Goal: Register for event/course

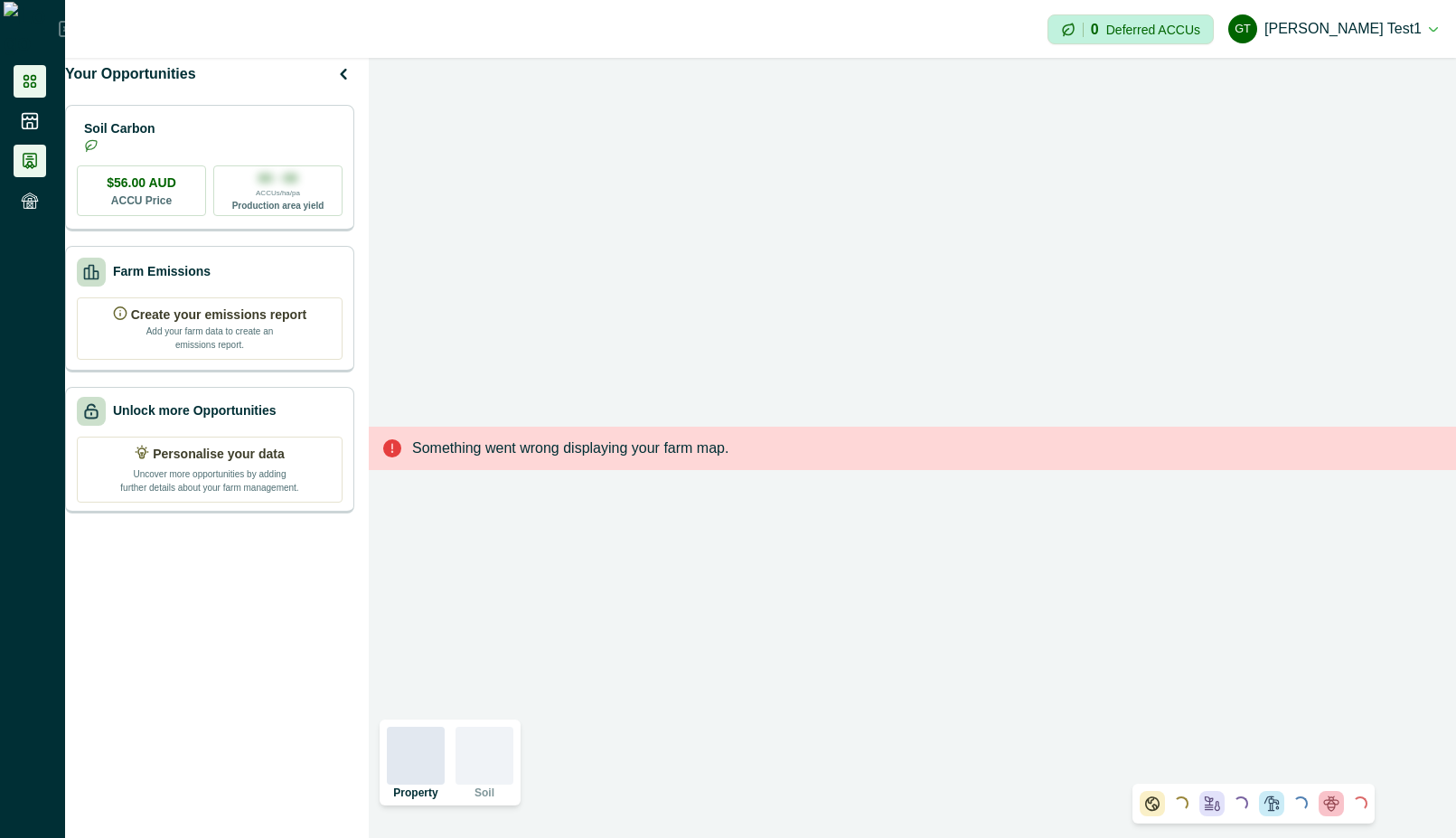
click at [23, 162] on icon at bounding box center [30, 161] width 13 height 15
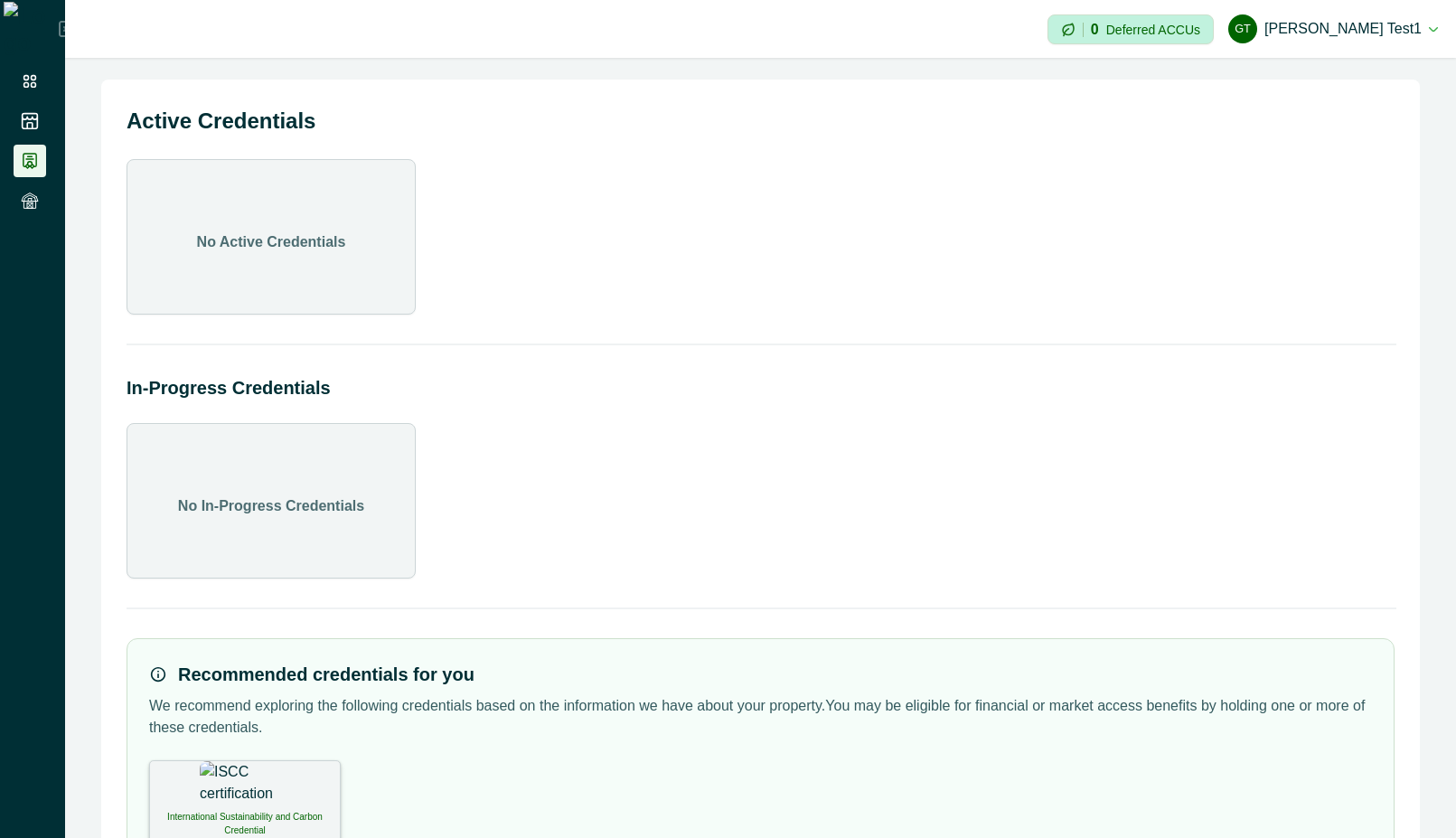
click at [1364, 387] on h2 "In-Progress Credentials" at bounding box center [761, 387] width 1268 height 27
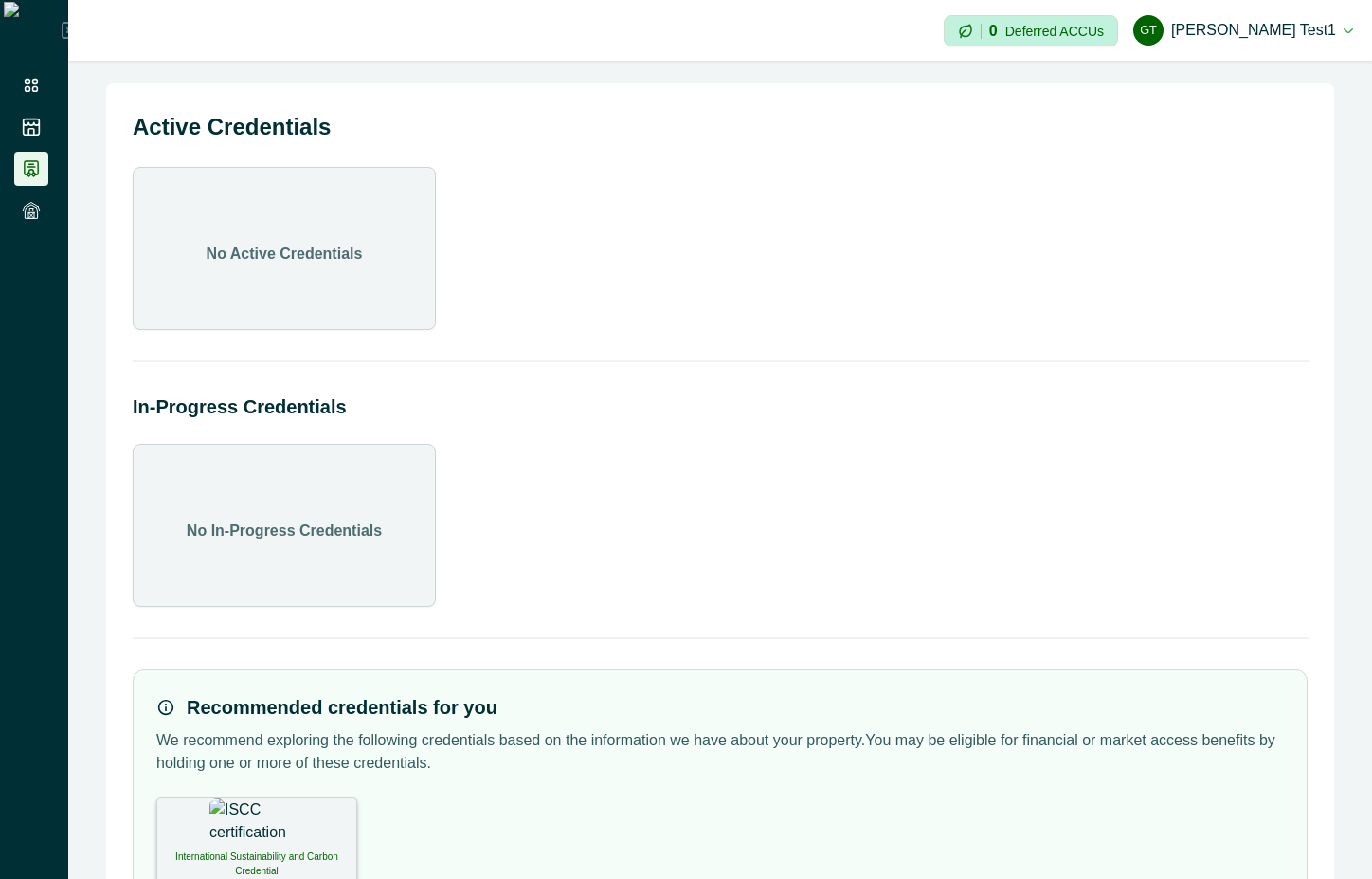
scroll to position [107, 0]
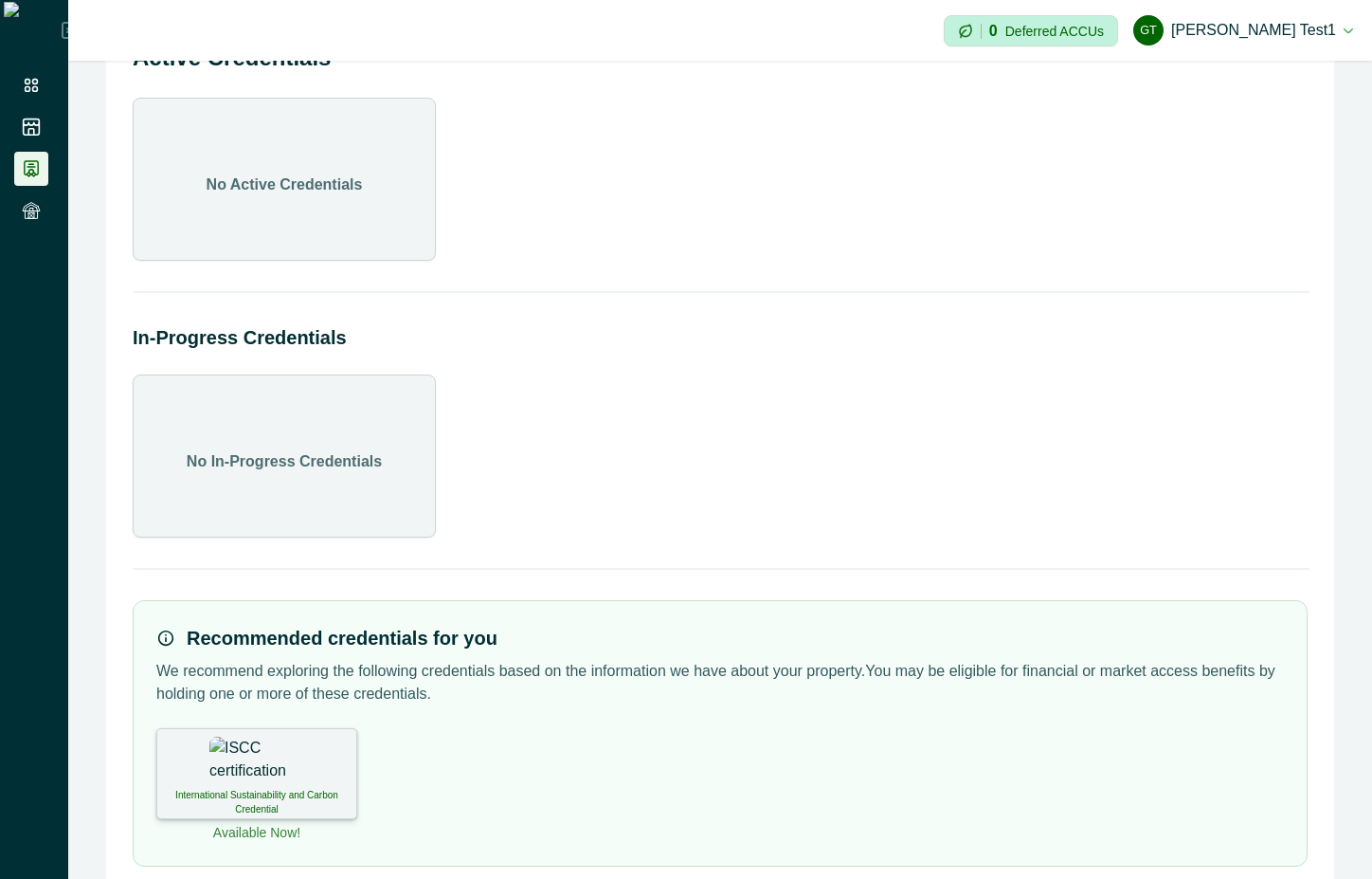
scroll to position [107, 0]
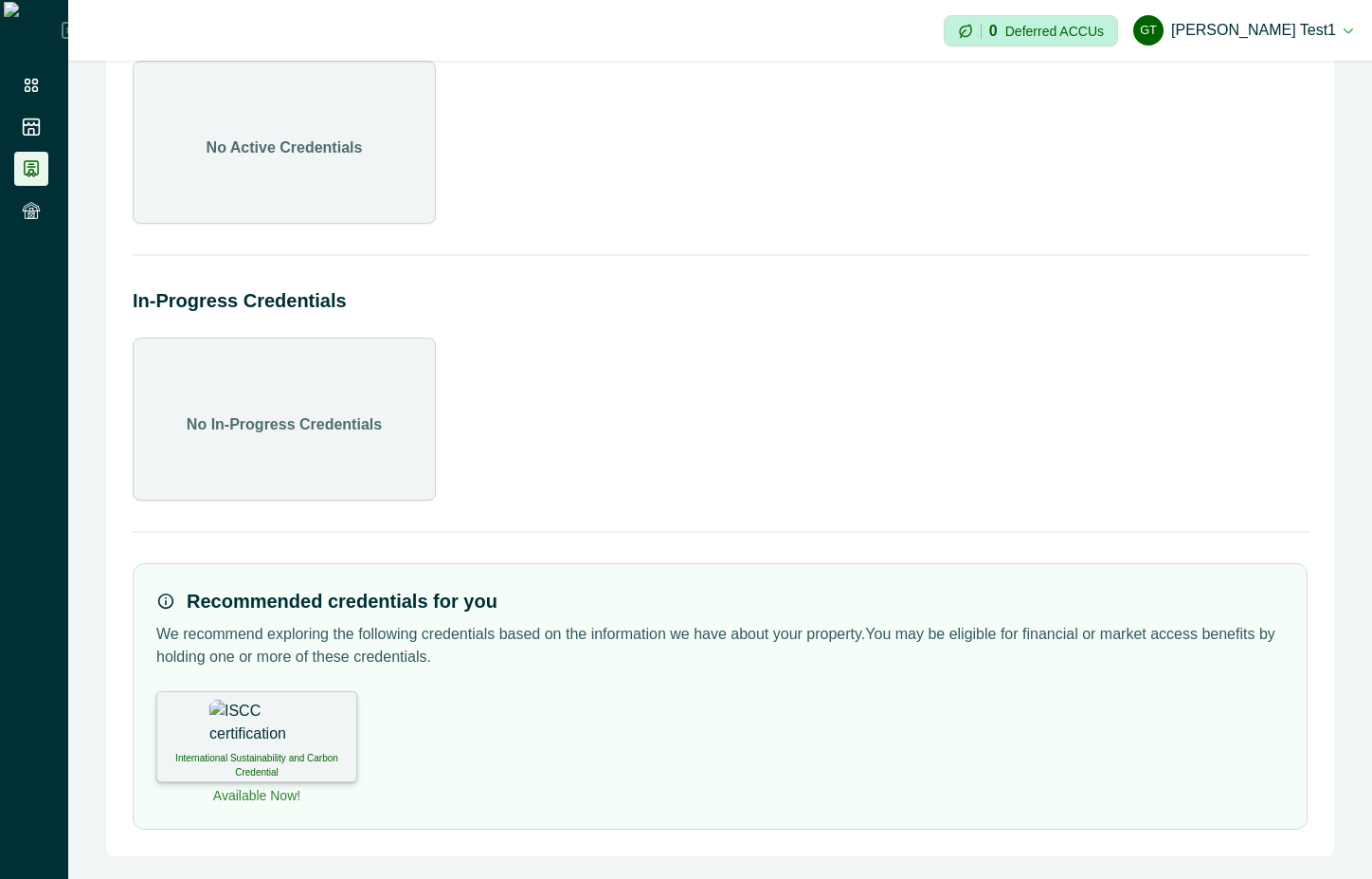
click at [243, 730] on img at bounding box center [256, 724] width 95 height 47
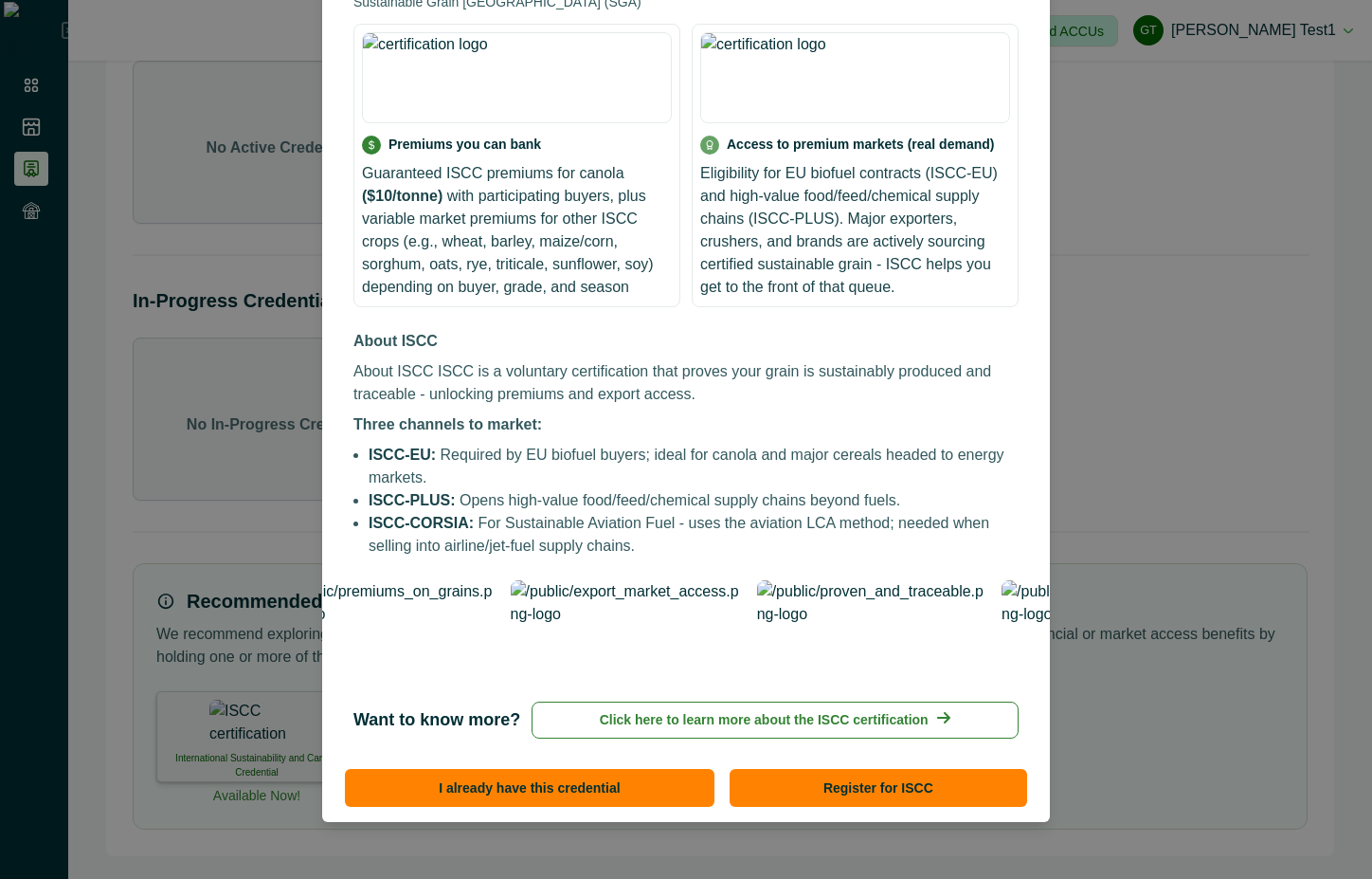
scroll to position [238, 0]
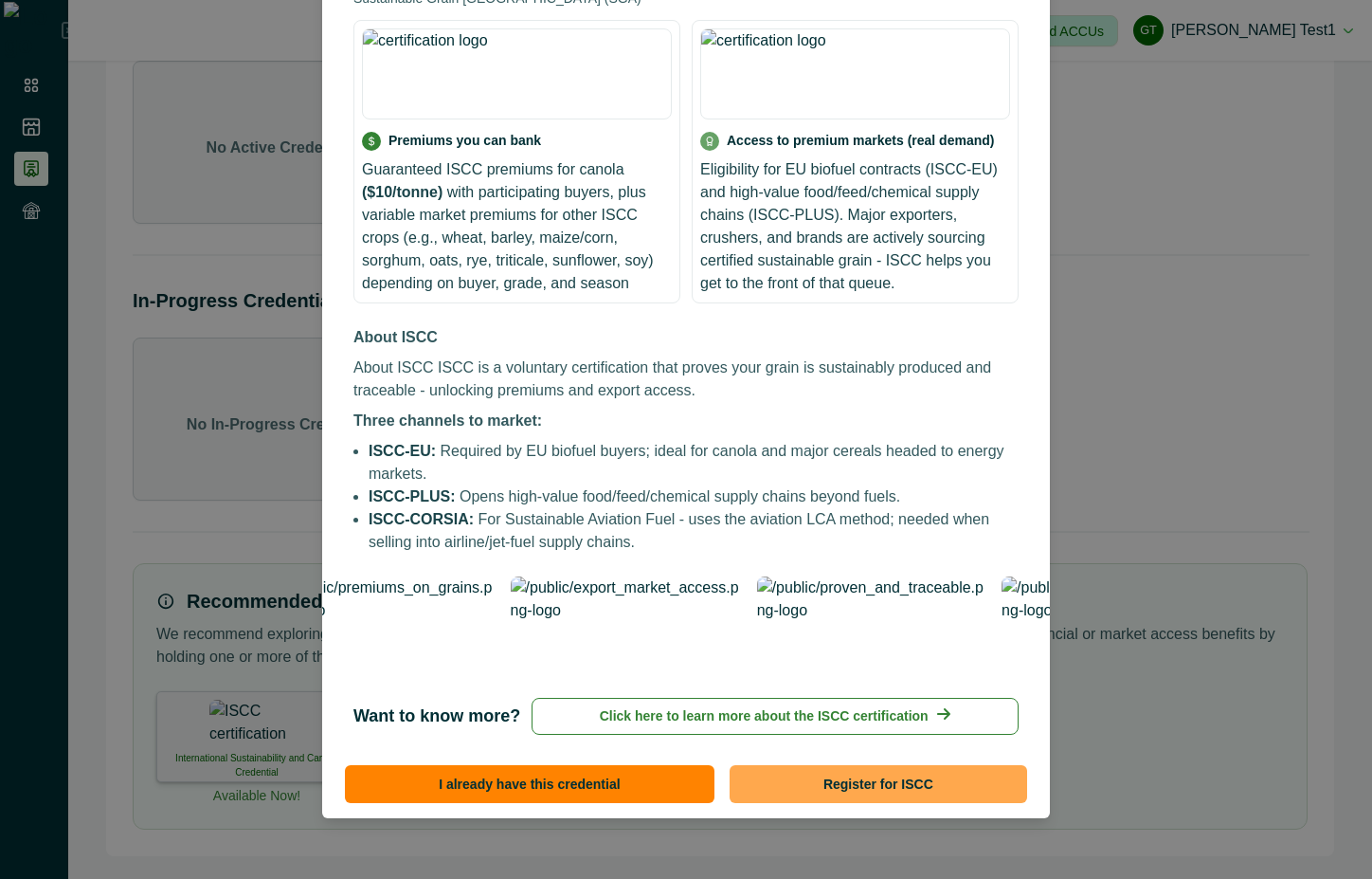
click at [856, 775] on button "Register for ISCC" at bounding box center [879, 783] width 297 height 38
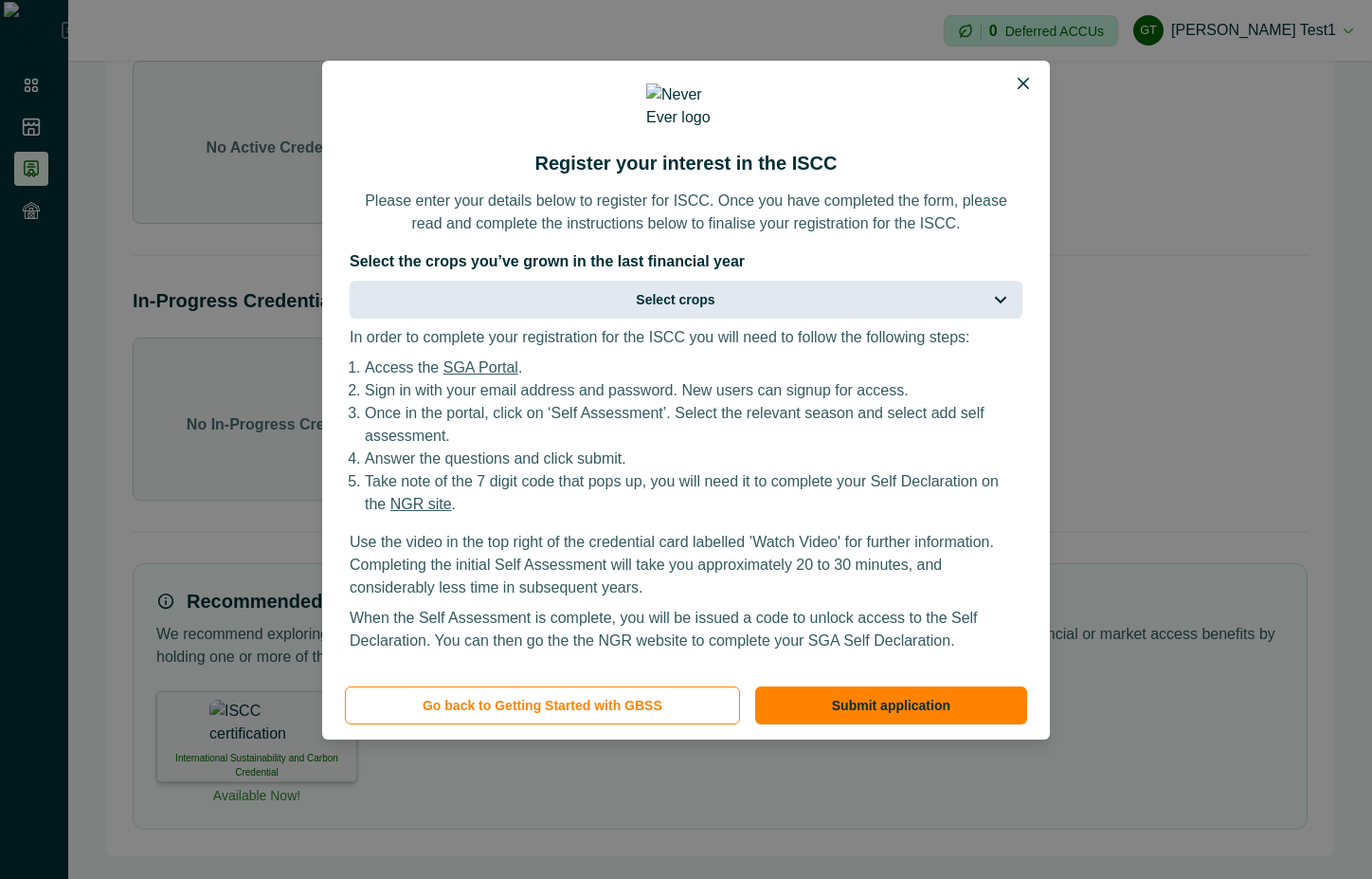
click at [826, 307] on button "Select crops" at bounding box center [686, 299] width 672 height 38
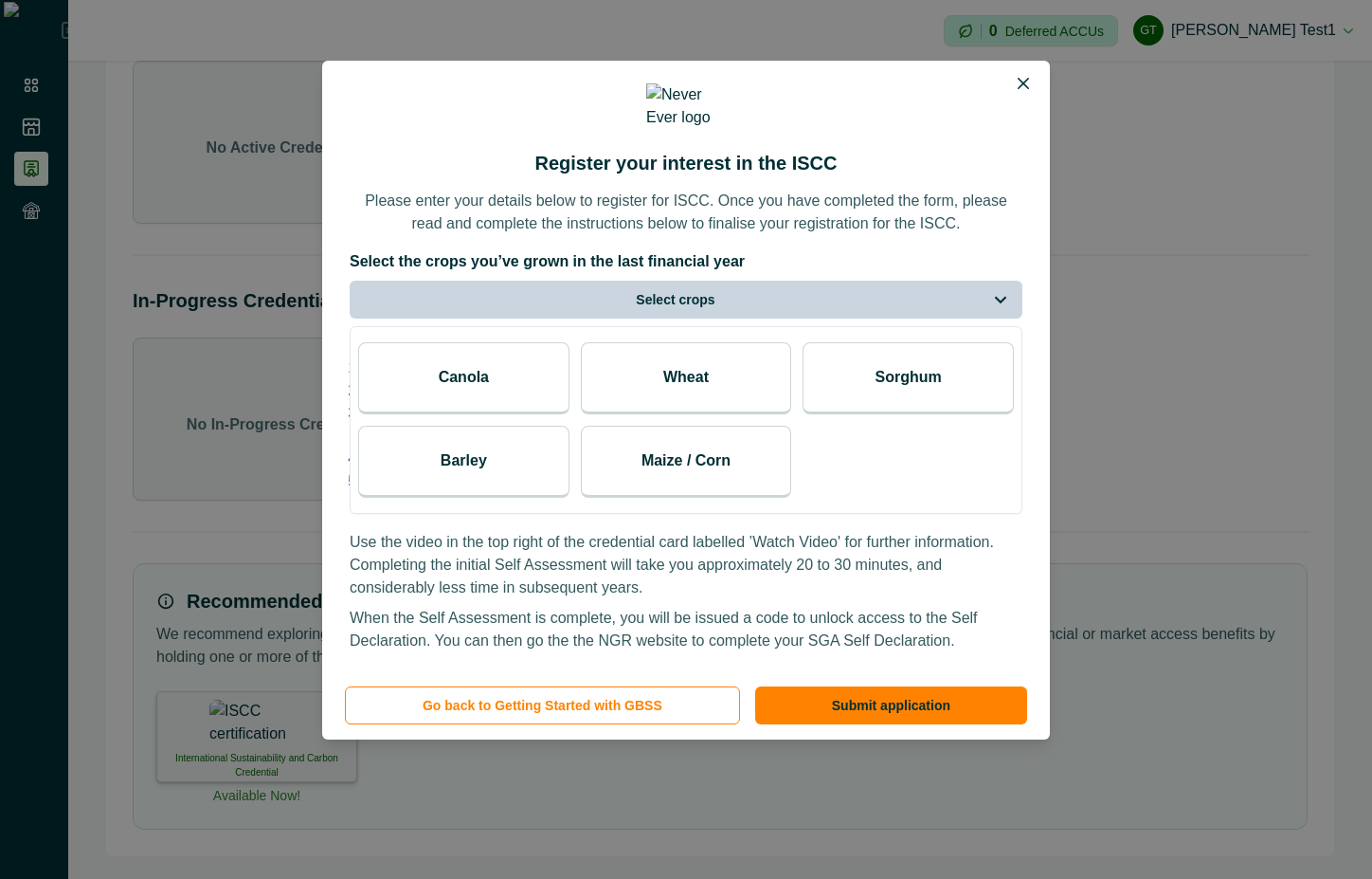
click at [495, 377] on div "Canola" at bounding box center [463, 378] width 211 height 72
click at [684, 389] on div "Wheat" at bounding box center [686, 378] width 211 height 72
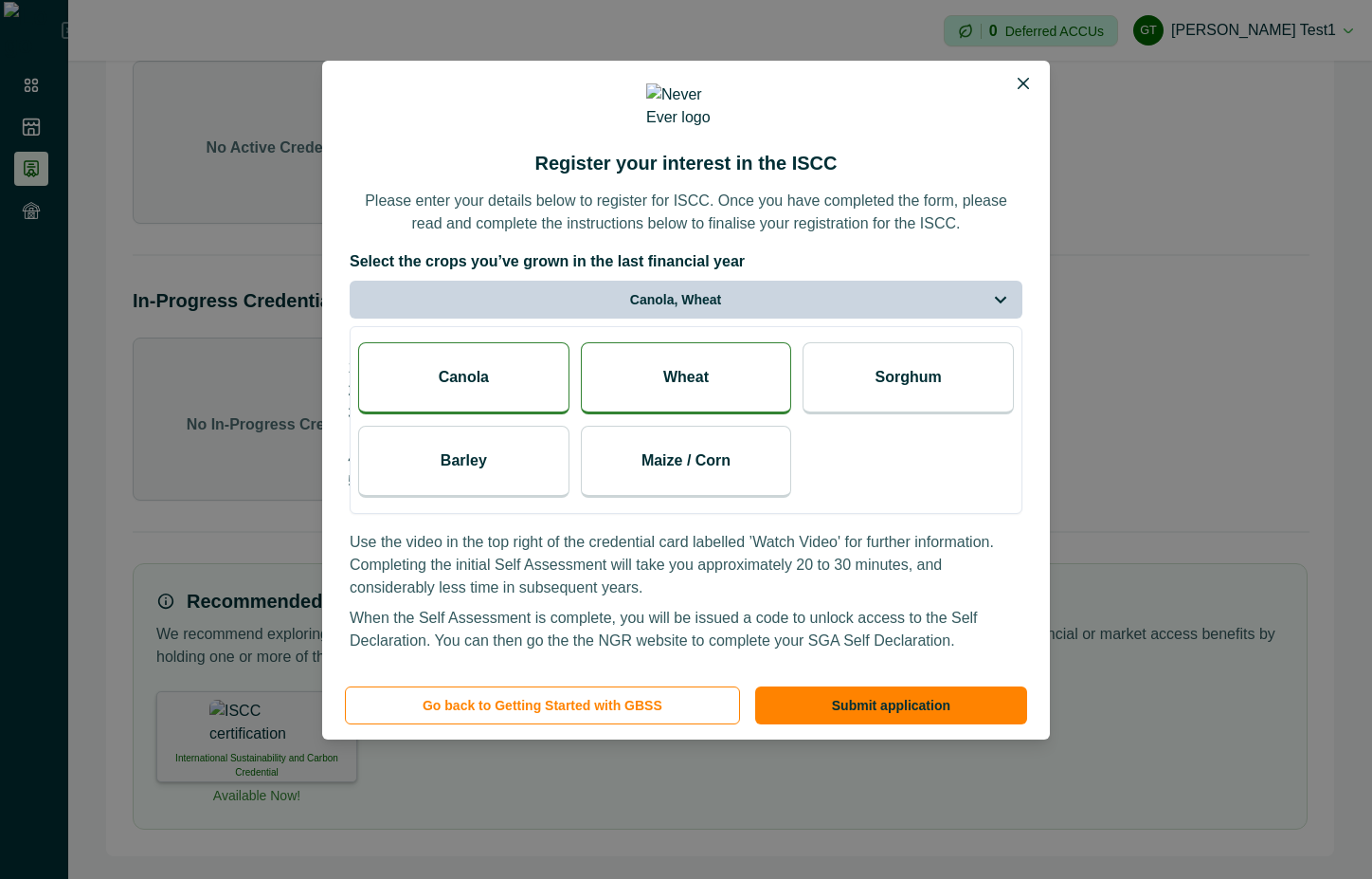
click at [394, 444] on div "Barley" at bounding box center [463, 461] width 211 height 72
click at [626, 444] on div "Maize / Corn" at bounding box center [686, 461] width 211 height 72
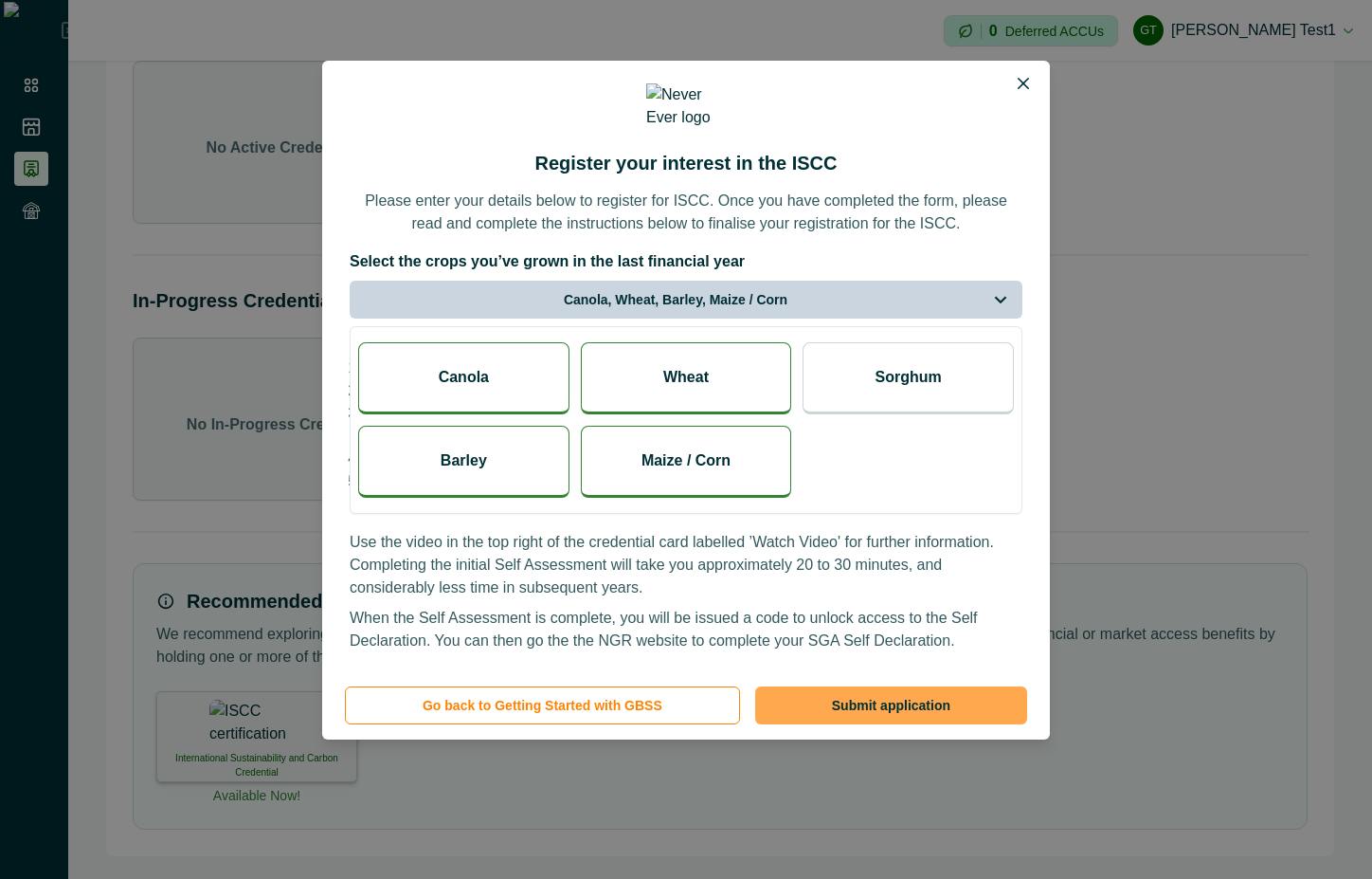
click at [930, 686] on button "Submit application" at bounding box center [891, 705] width 272 height 38
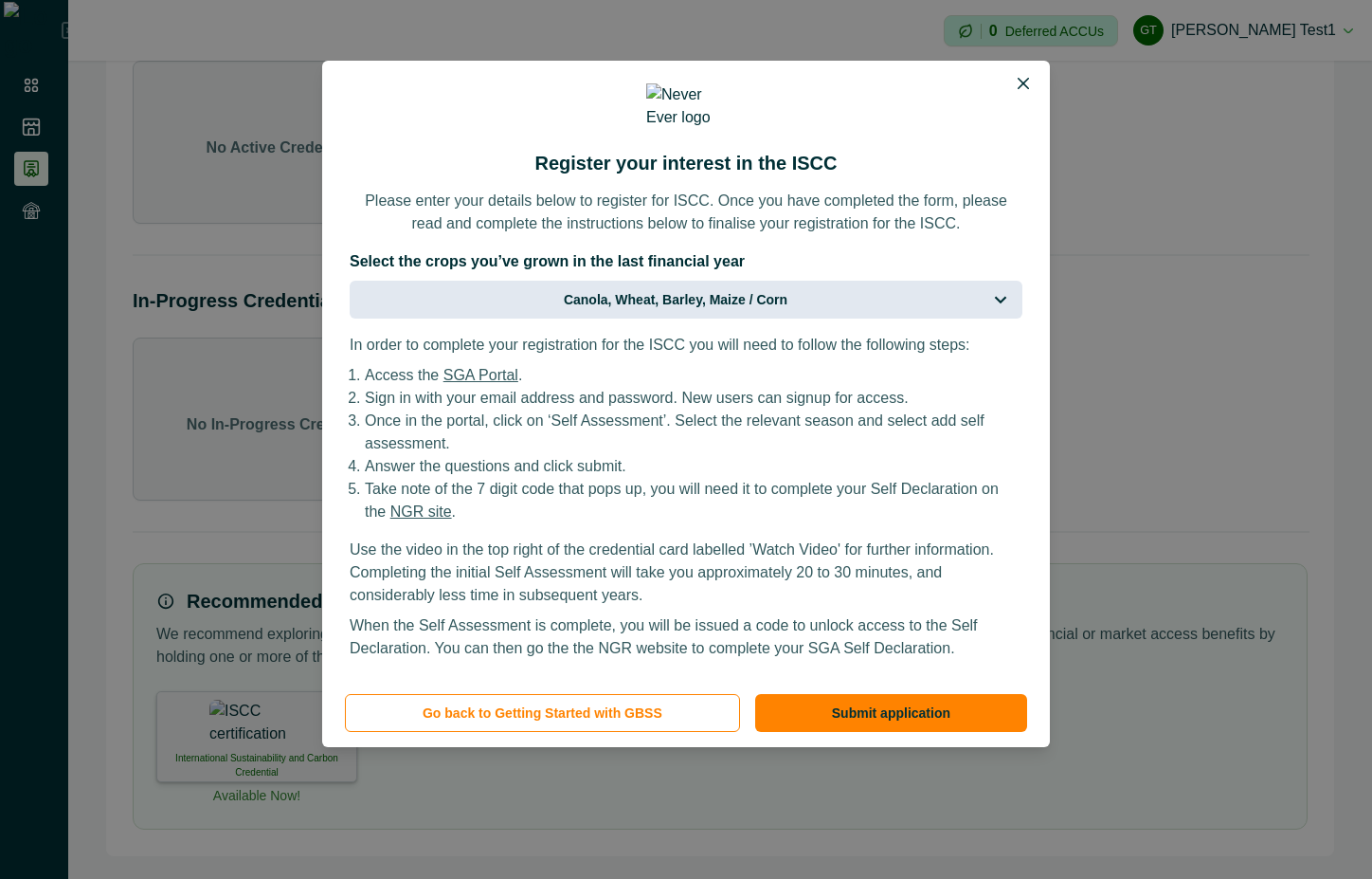
click at [868, 296] on button "Canola, Wheat, Barley, Maize / Corn" at bounding box center [686, 299] width 672 height 38
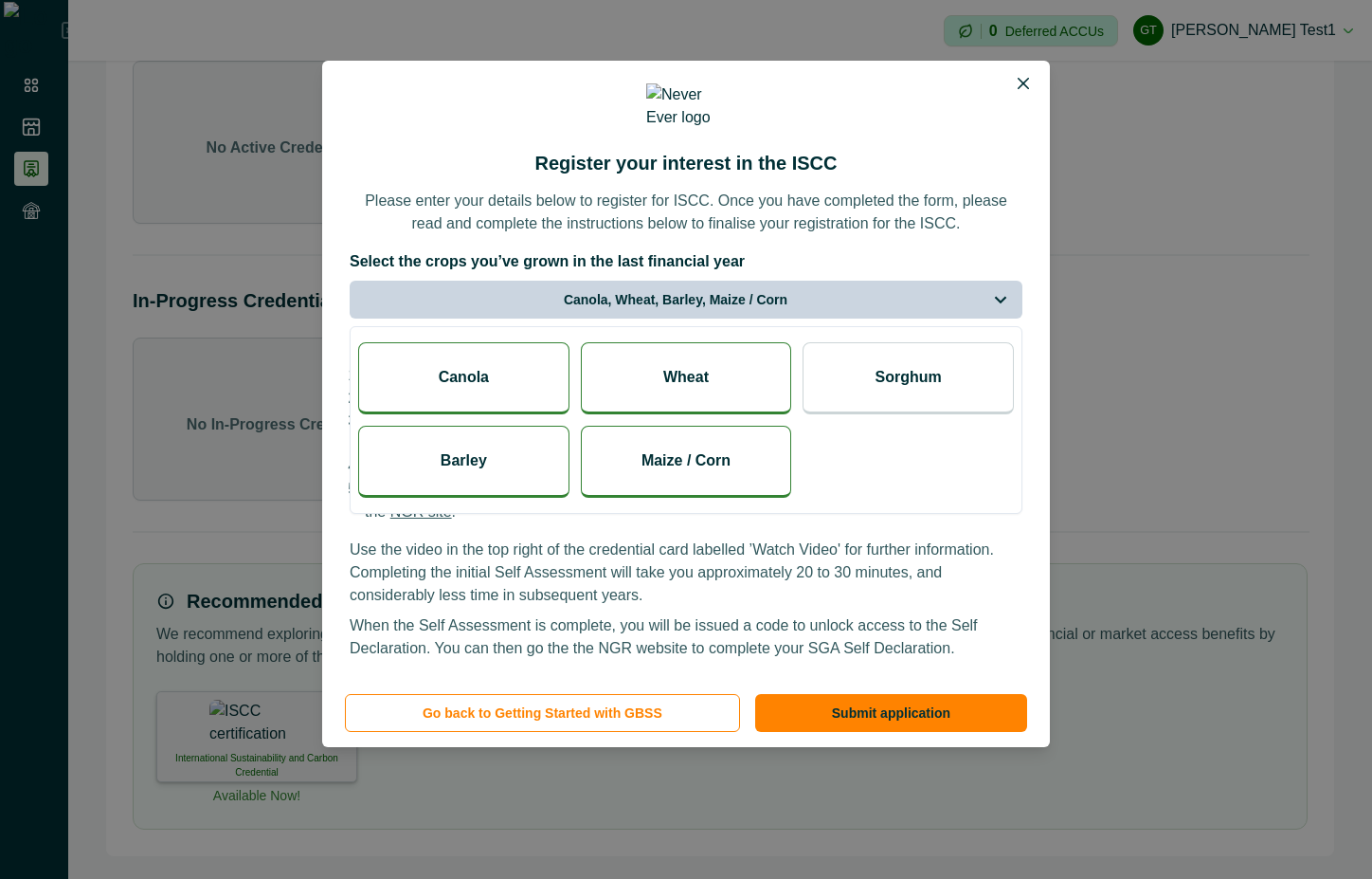
click at [648, 379] on div "Wheat" at bounding box center [686, 378] width 211 height 72
click at [903, 704] on button "Submit application" at bounding box center [891, 713] width 272 height 38
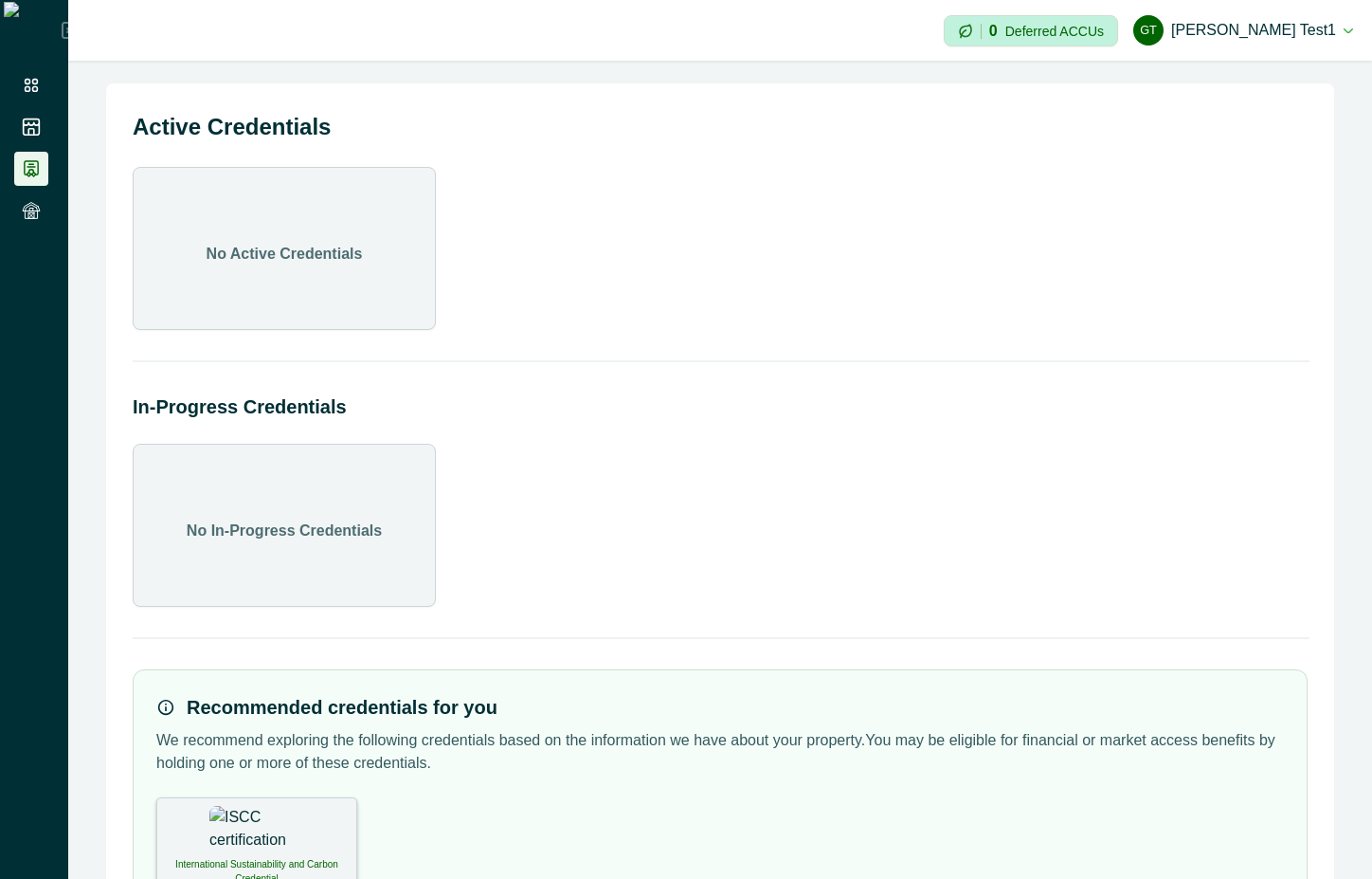
click at [291, 841] on div "International Sustainability and Carbon Credential" at bounding box center [257, 842] width 201 height 91
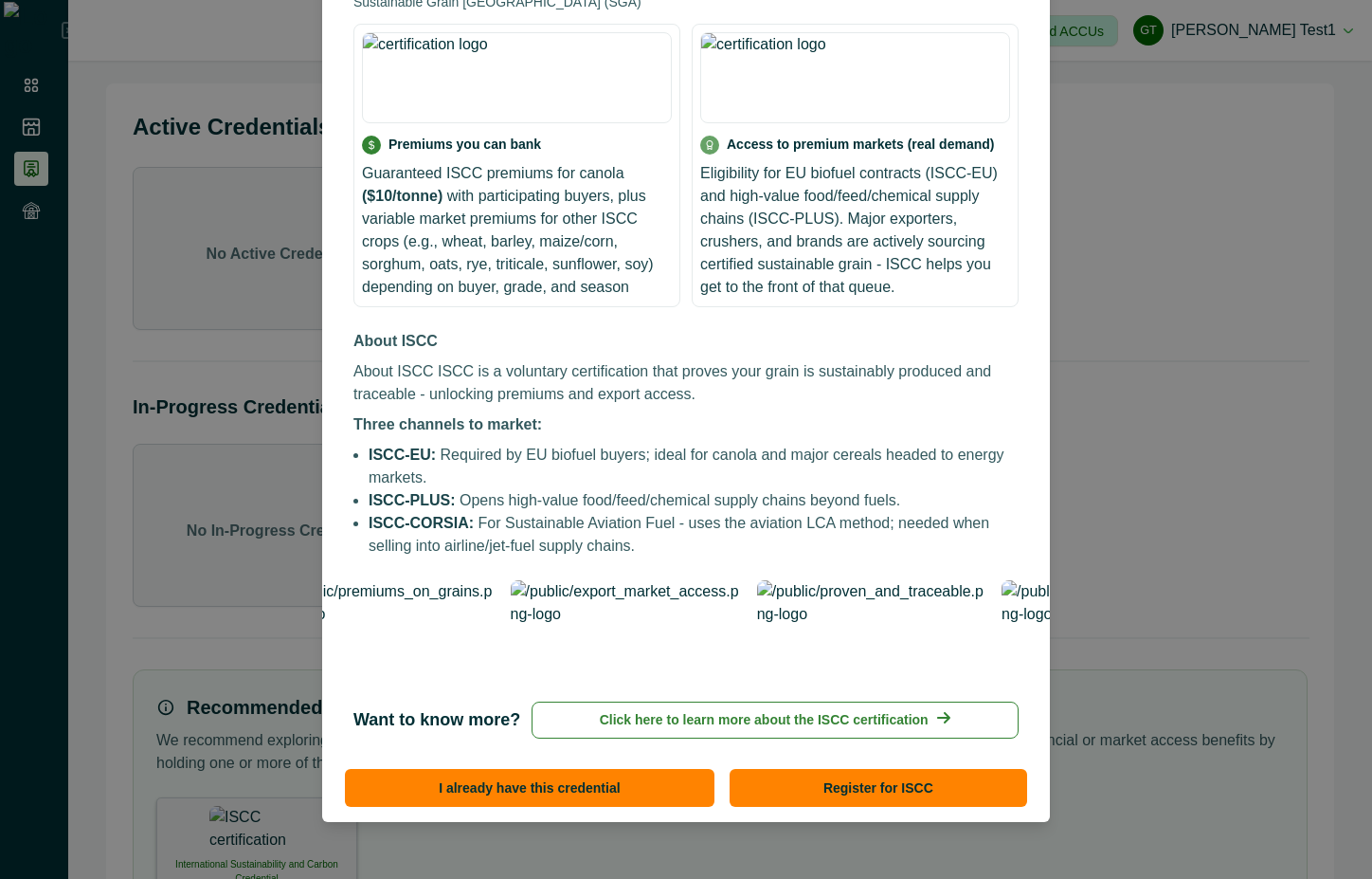
scroll to position [238, 0]
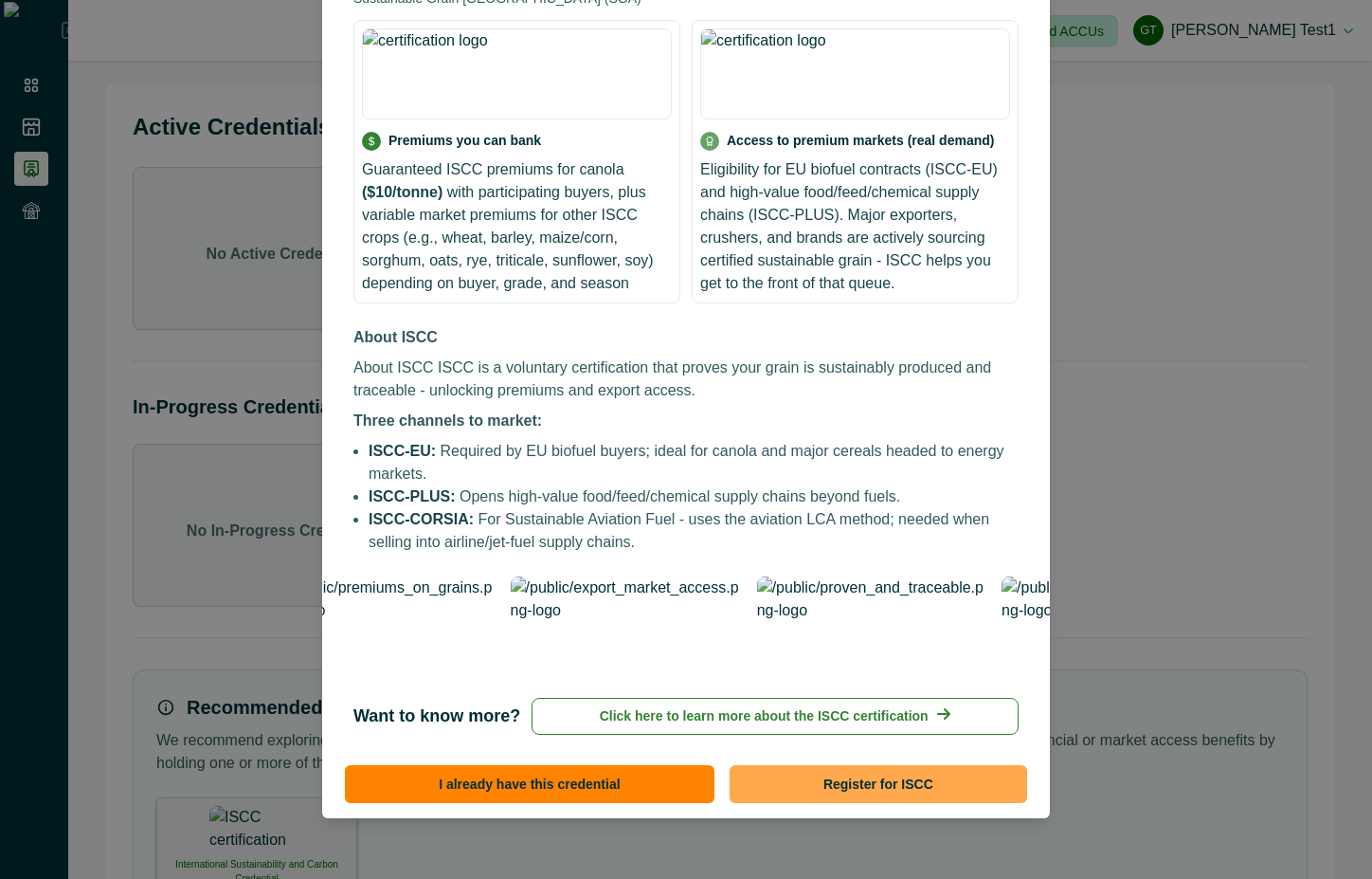
click at [926, 788] on button "Register for ISCC" at bounding box center [879, 783] width 297 height 38
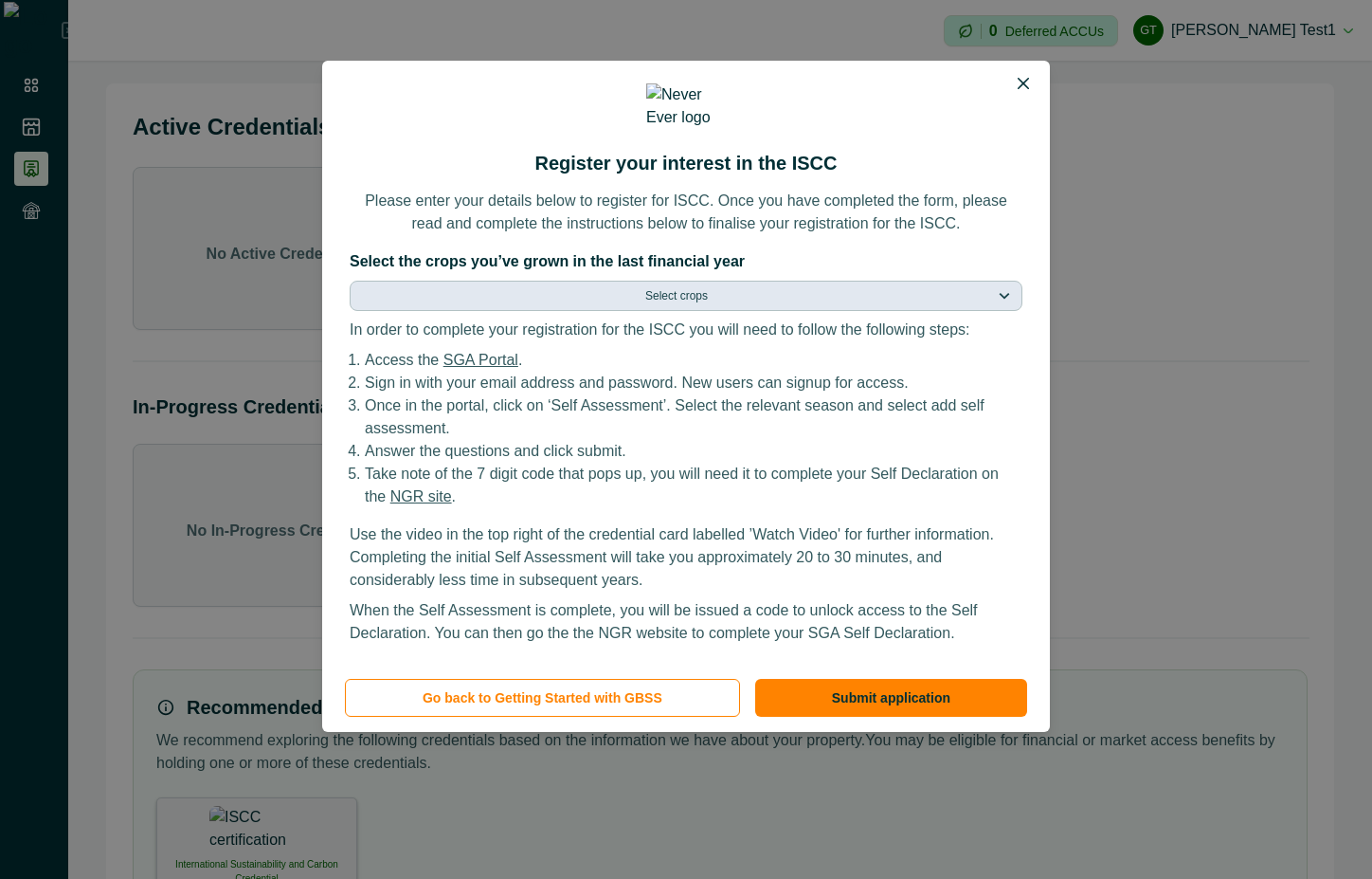
click at [600, 281] on button "Select crops" at bounding box center [686, 295] width 672 height 30
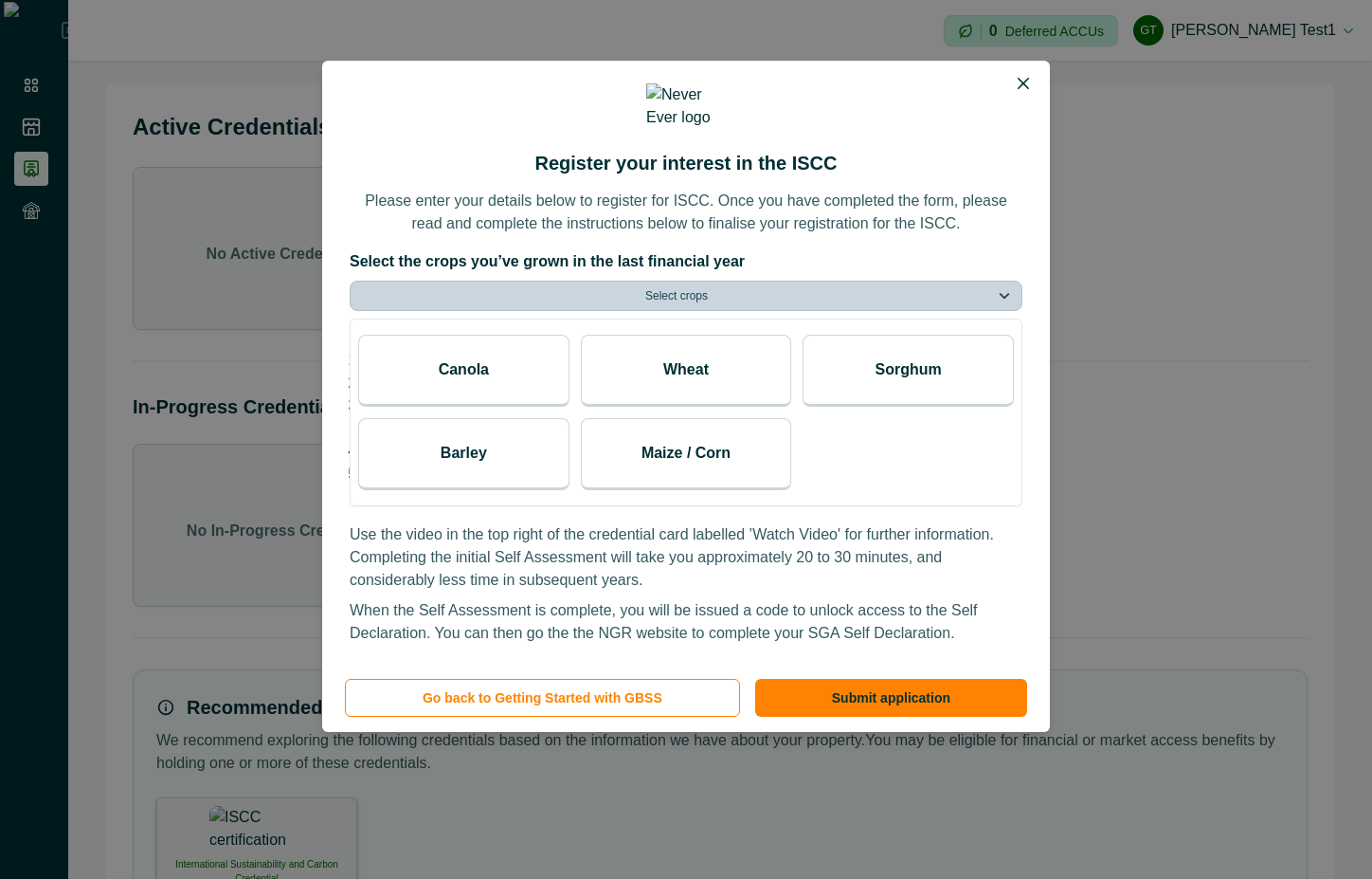
click at [669, 338] on div "Wheat" at bounding box center [686, 371] width 211 height 72
click at [529, 347] on div "Canola" at bounding box center [463, 371] width 211 height 72
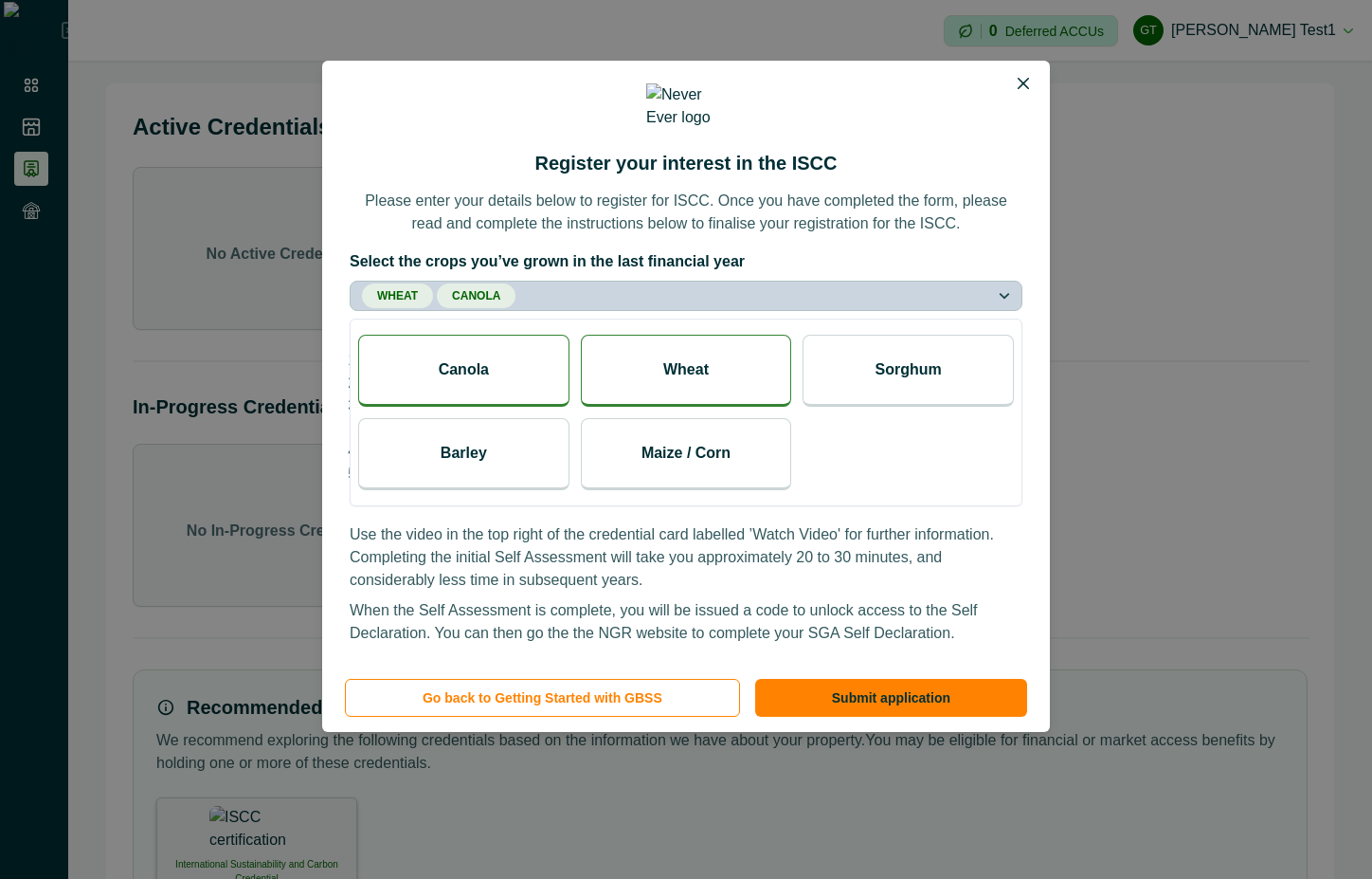
click at [751, 282] on button "Wheat Canola" at bounding box center [686, 295] width 672 height 30
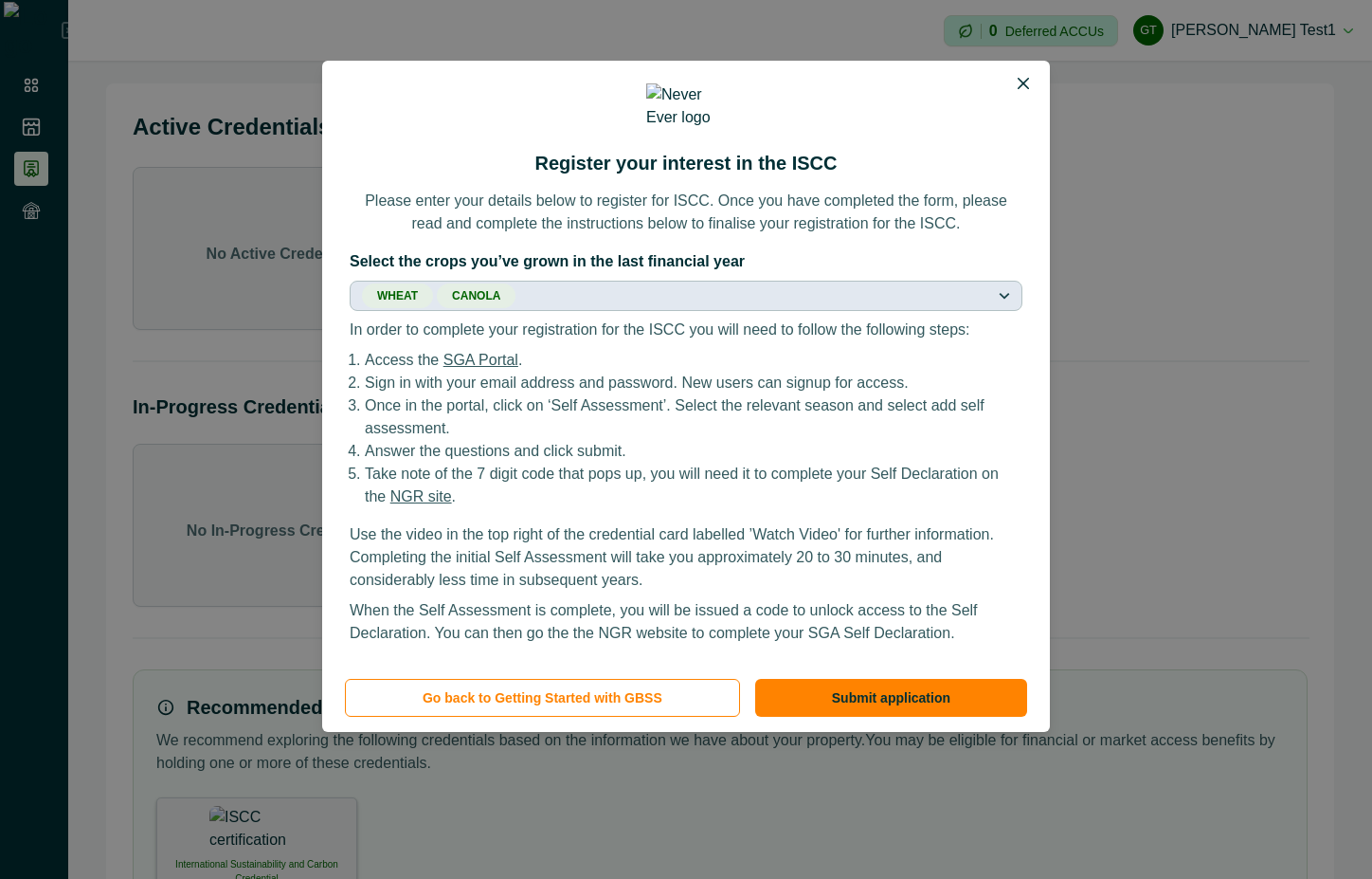
click at [751, 282] on button "Wheat Canola" at bounding box center [686, 295] width 672 height 30
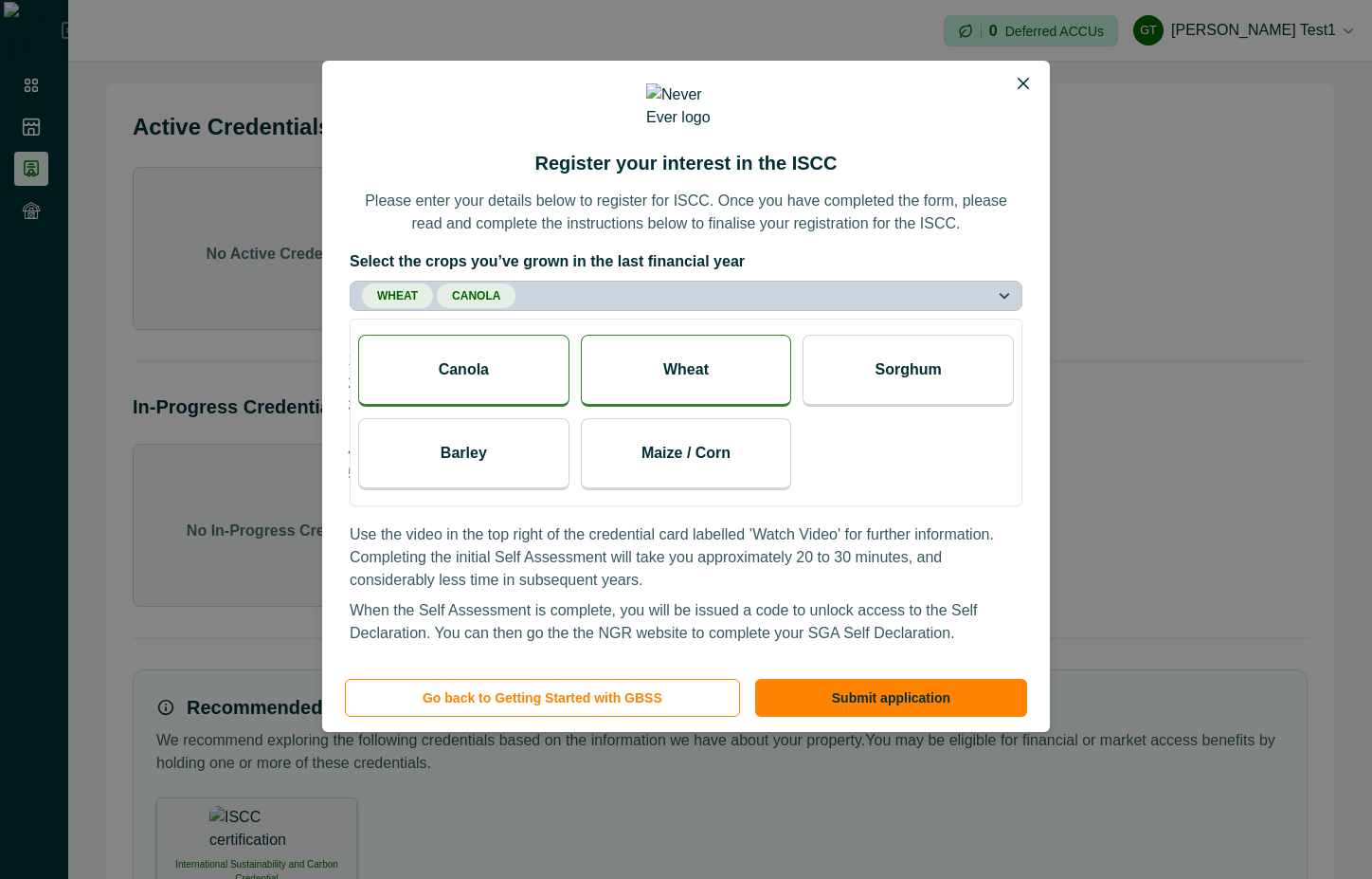
click at [553, 360] on div "Canola" at bounding box center [463, 371] width 211 height 72
click at [698, 373] on p "Wheat" at bounding box center [686, 369] width 46 height 22
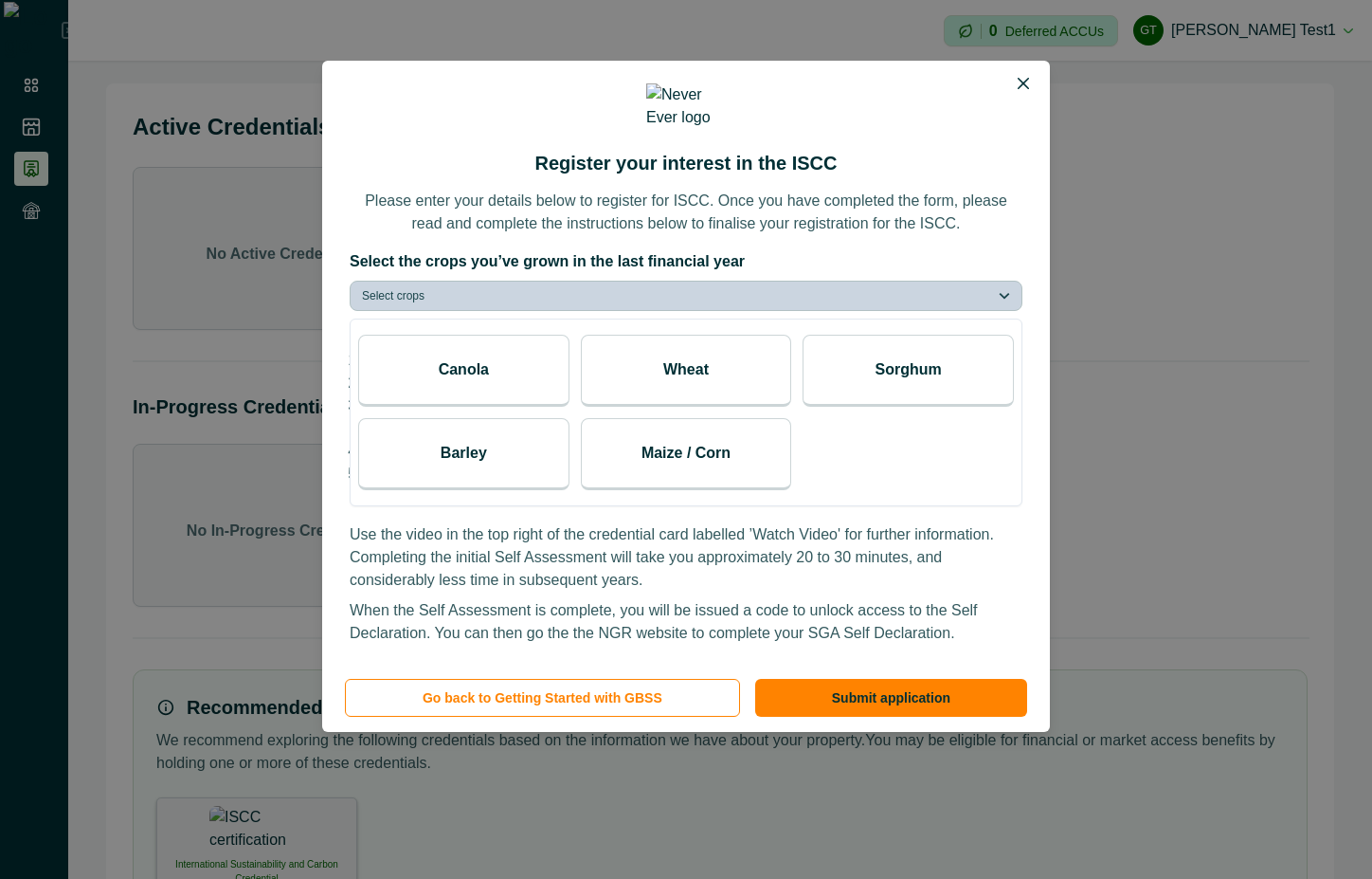
click at [831, 218] on p "Please enter your details below to register for ISCC. Once you have completed t…" at bounding box center [686, 212] width 672 height 46
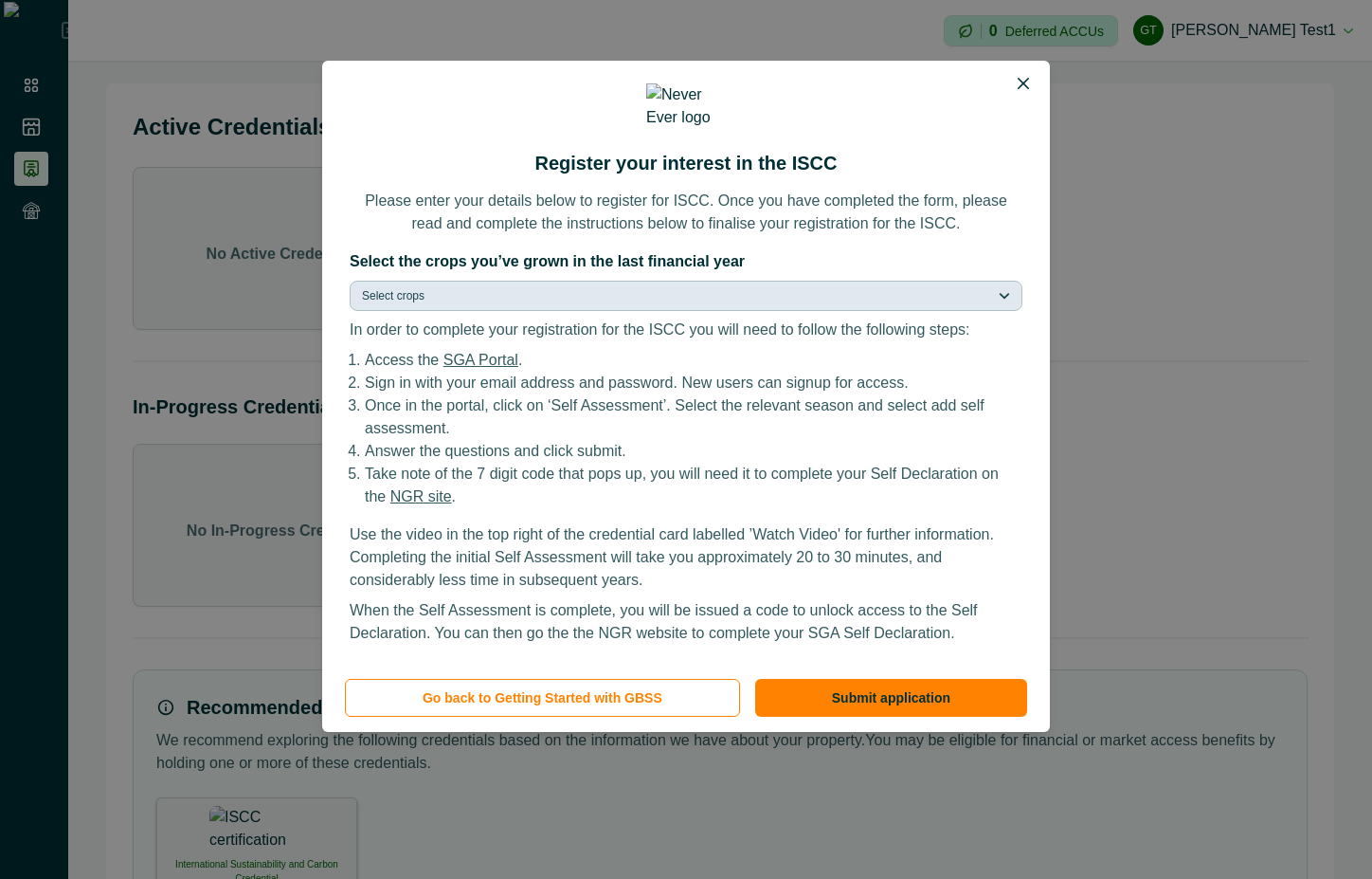
click at [671, 281] on button "Select crops" at bounding box center [686, 295] width 672 height 30
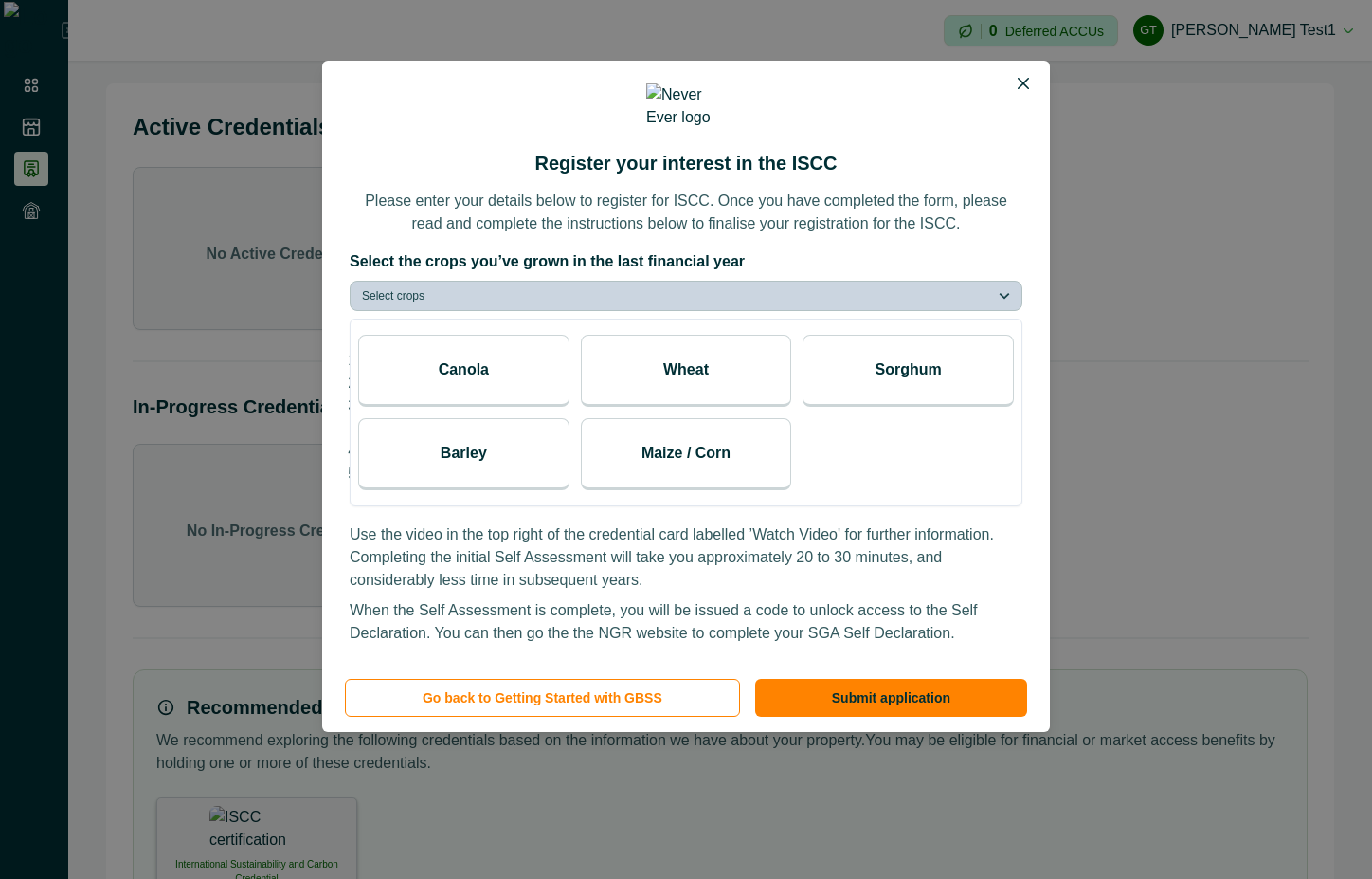
drag, startPoint x: 659, startPoint y: 363, endPoint x: 450, endPoint y: 366, distance: 209.0
click at [660, 363] on div "Wheat" at bounding box center [686, 371] width 211 height 72
click at [357, 366] on div "Canola Wheat Sorghum Barley Maize / Corn" at bounding box center [686, 413] width 670 height 171
click at [488, 378] on div "Canola" at bounding box center [463, 371] width 211 height 72
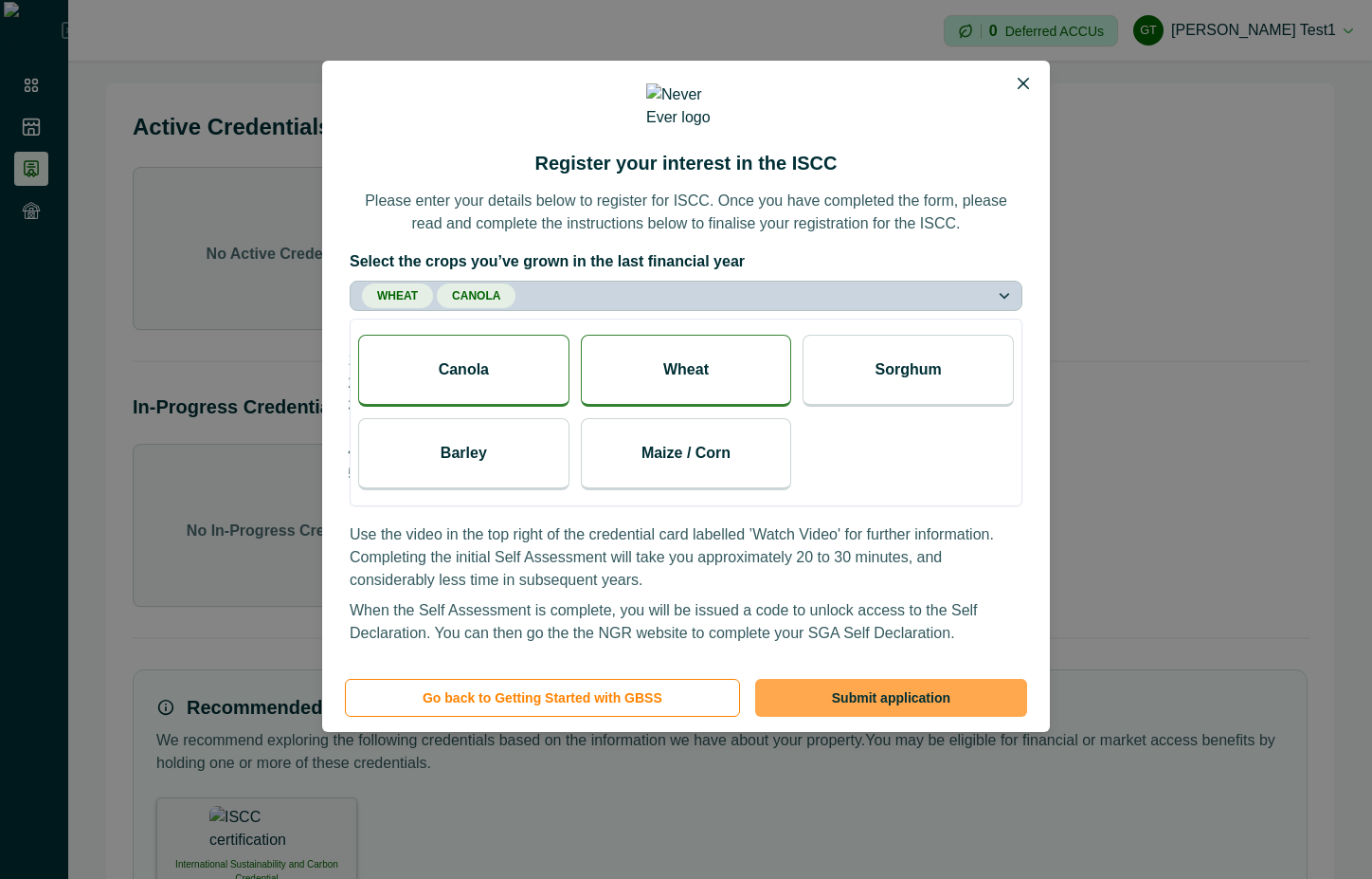
click at [894, 686] on button "Submit application" at bounding box center [891, 697] width 272 height 38
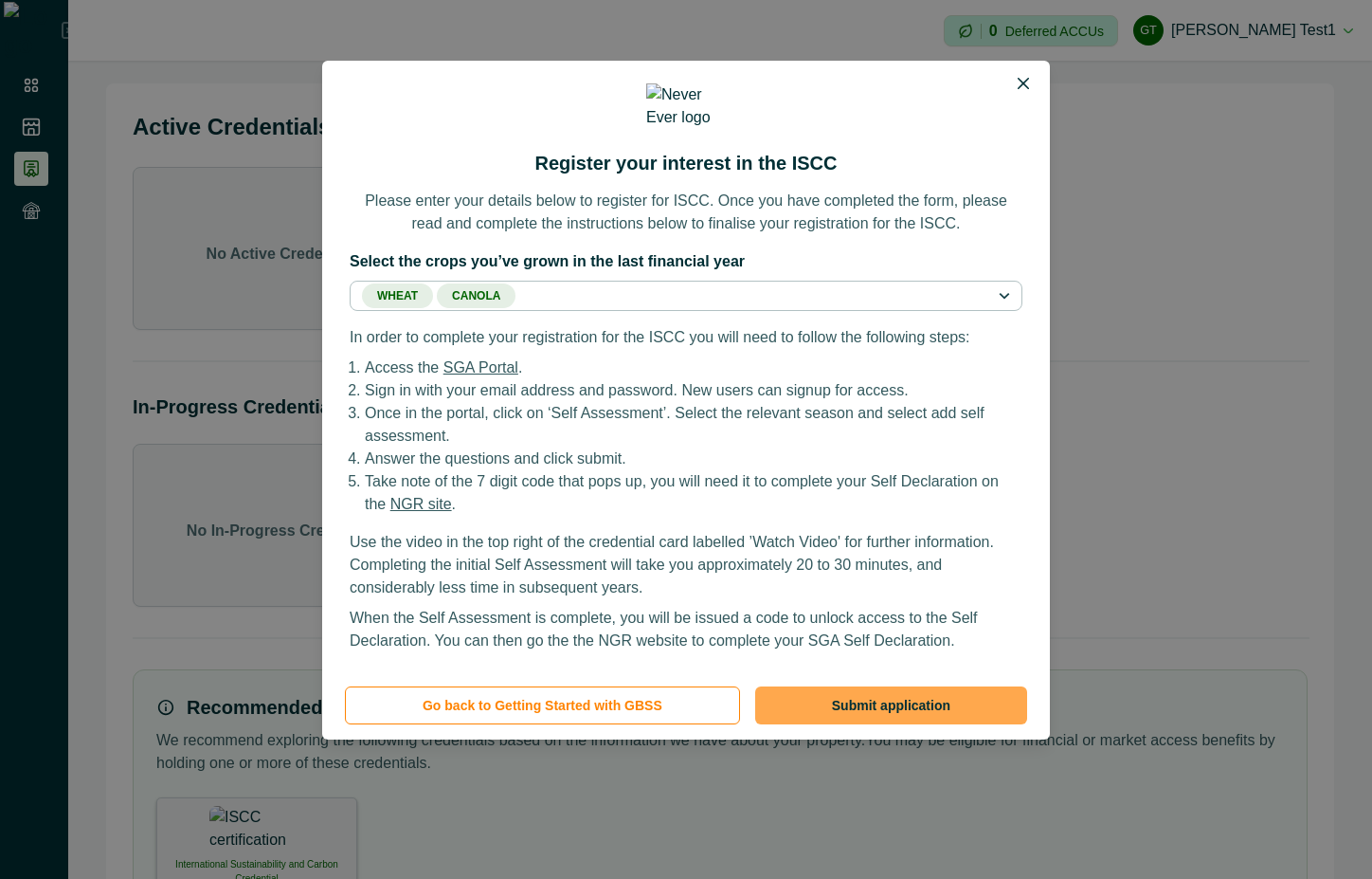
click at [894, 686] on button "Submit application" at bounding box center [891, 705] width 272 height 38
